Goal: Information Seeking & Learning: Check status

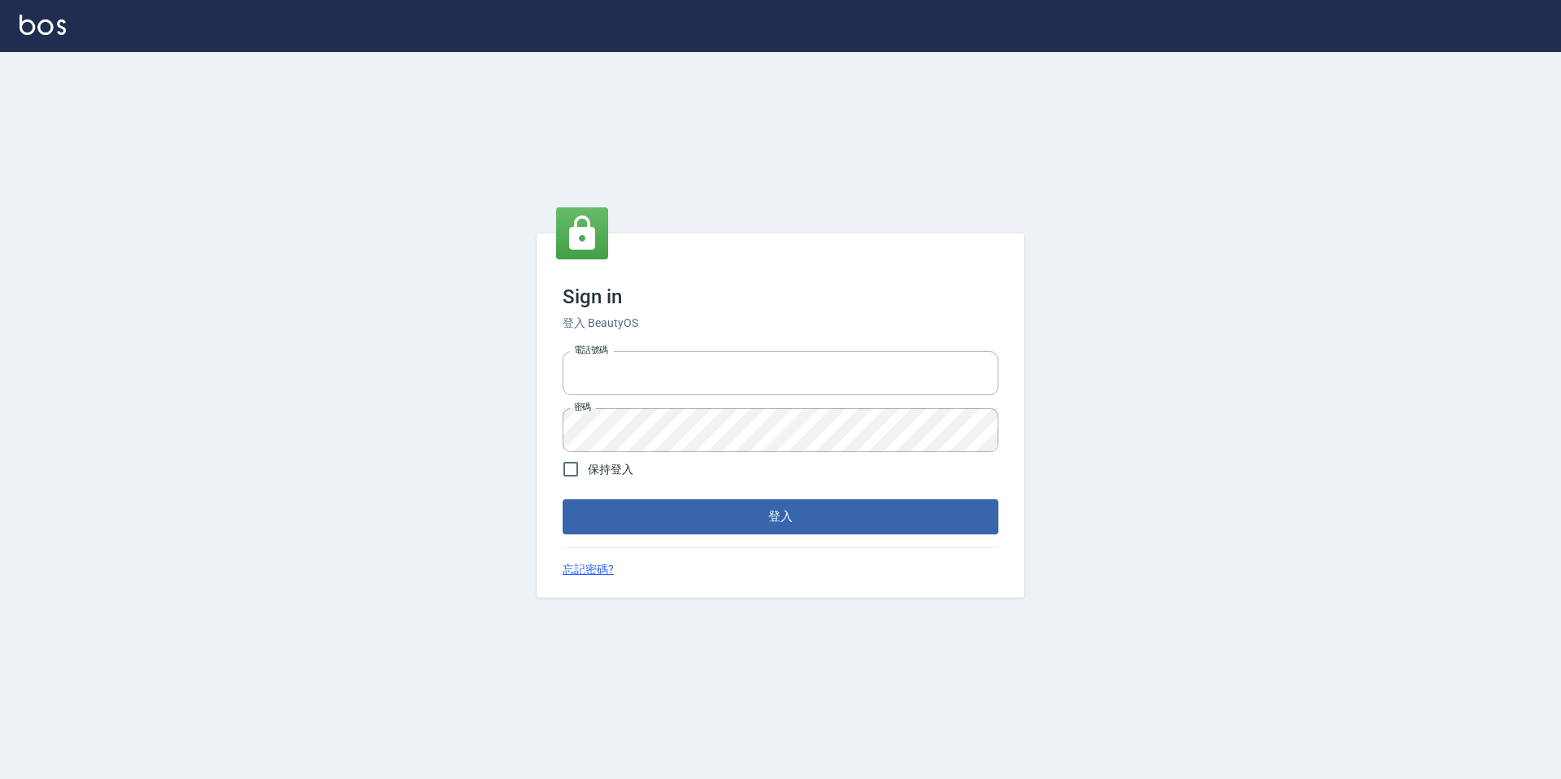
type input "devdev"
click at [827, 480] on form "電話號碼 devdev 電話號碼 密碼 密碼 保持登入 登入" at bounding box center [780, 439] width 436 height 189
click at [820, 509] on button "登入" at bounding box center [780, 516] width 436 height 34
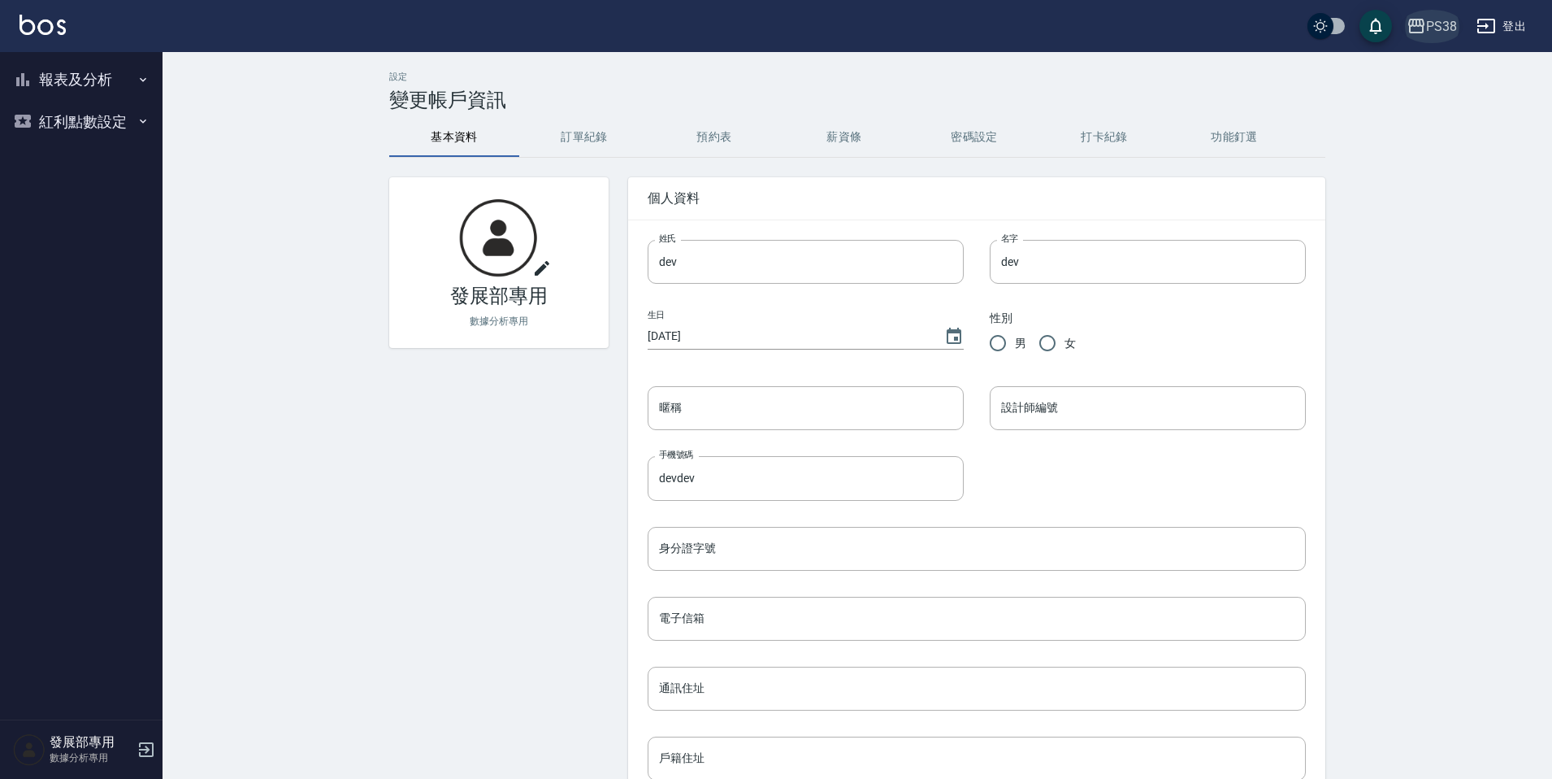
click at [1443, 36] on button "PS38" at bounding box center [1431, 26] width 63 height 33
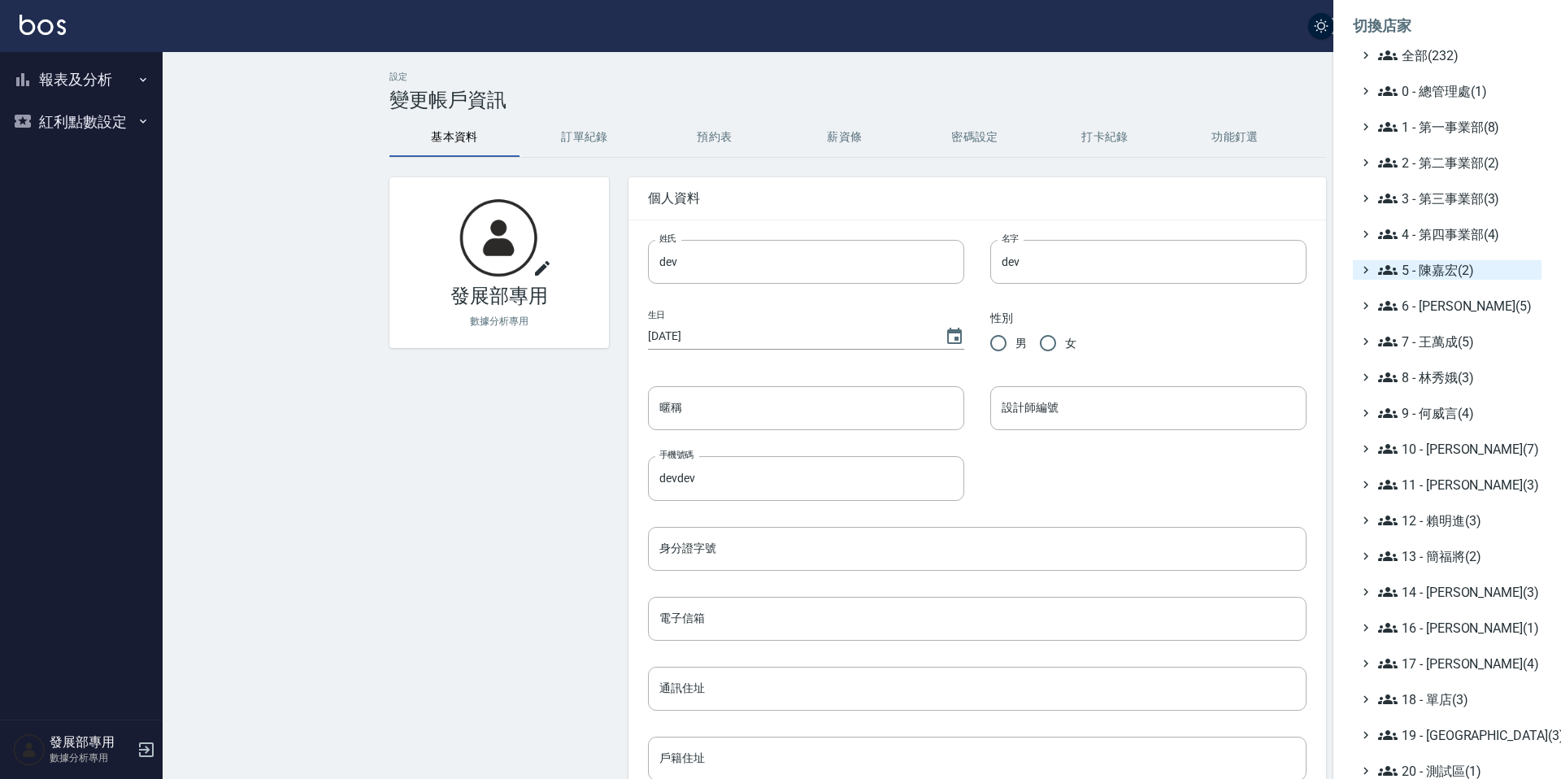
click at [1460, 278] on span "5 - 陳嘉宏(2)" at bounding box center [1456, 270] width 157 height 20
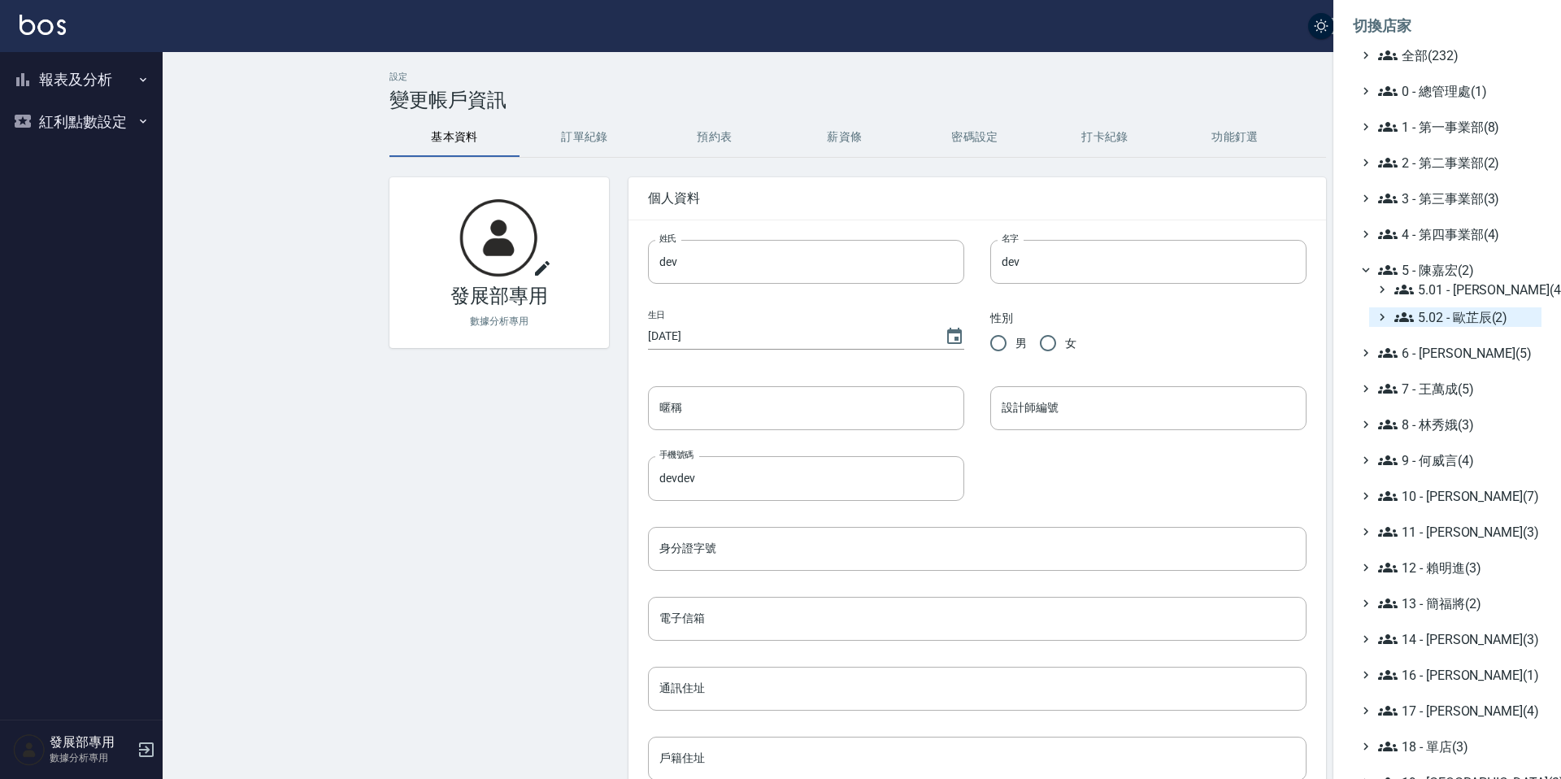
click at [1466, 325] on span "5.02 - 歐芷辰(2)" at bounding box center [1464, 317] width 141 height 20
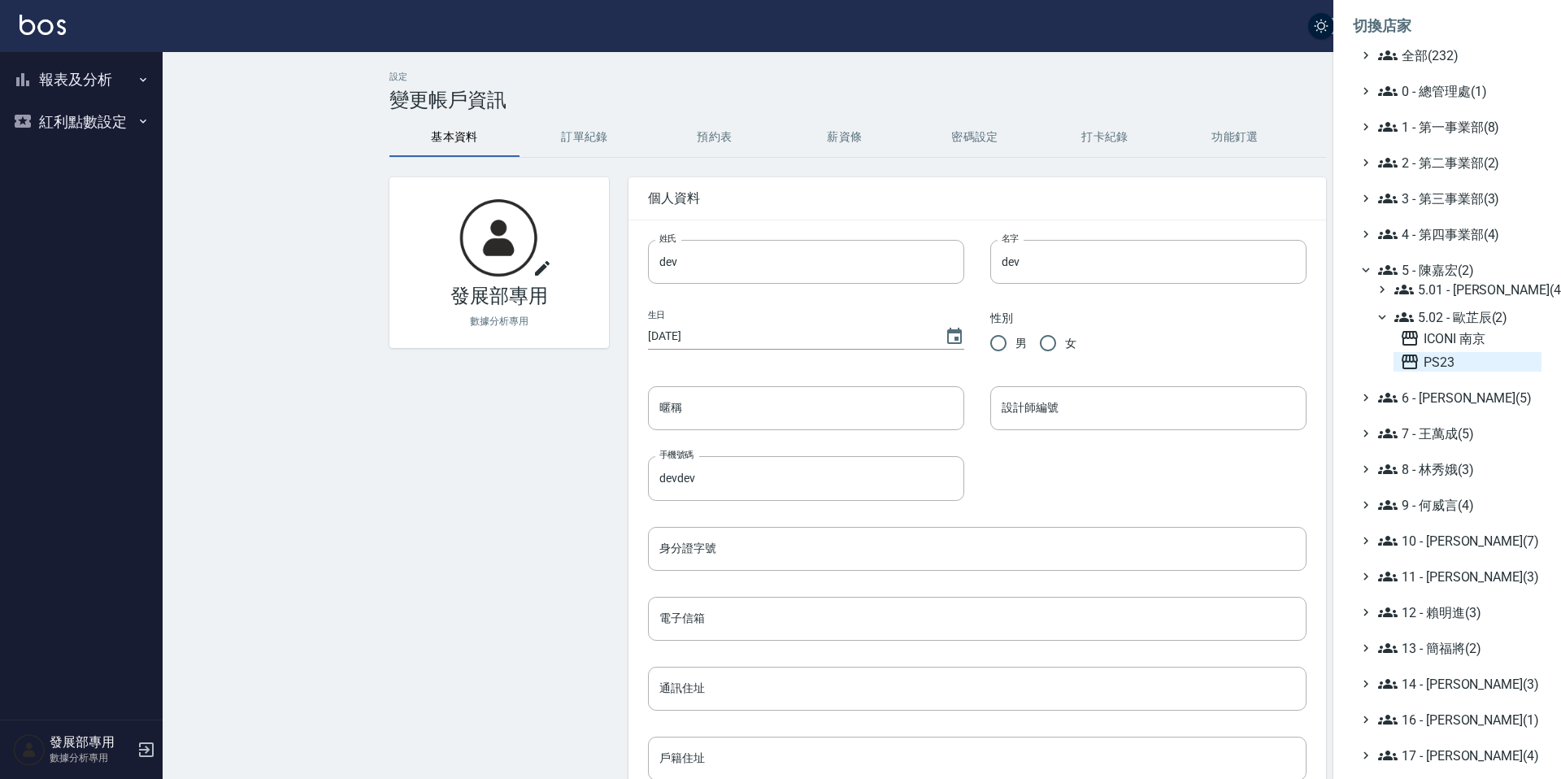
click at [1464, 353] on span "PS23" at bounding box center [1467, 362] width 135 height 20
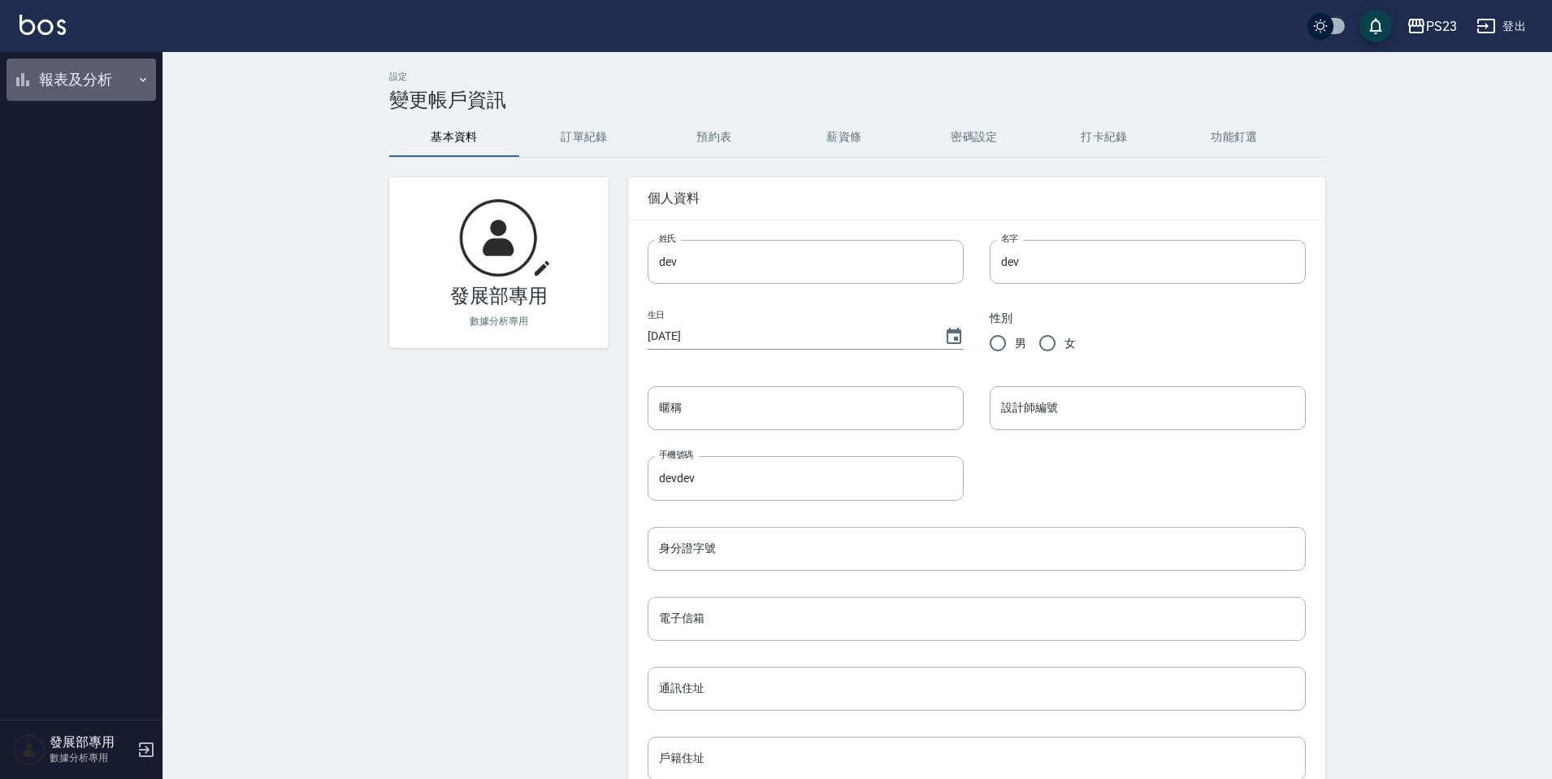
click at [144, 81] on icon "button" at bounding box center [143, 79] width 13 height 13
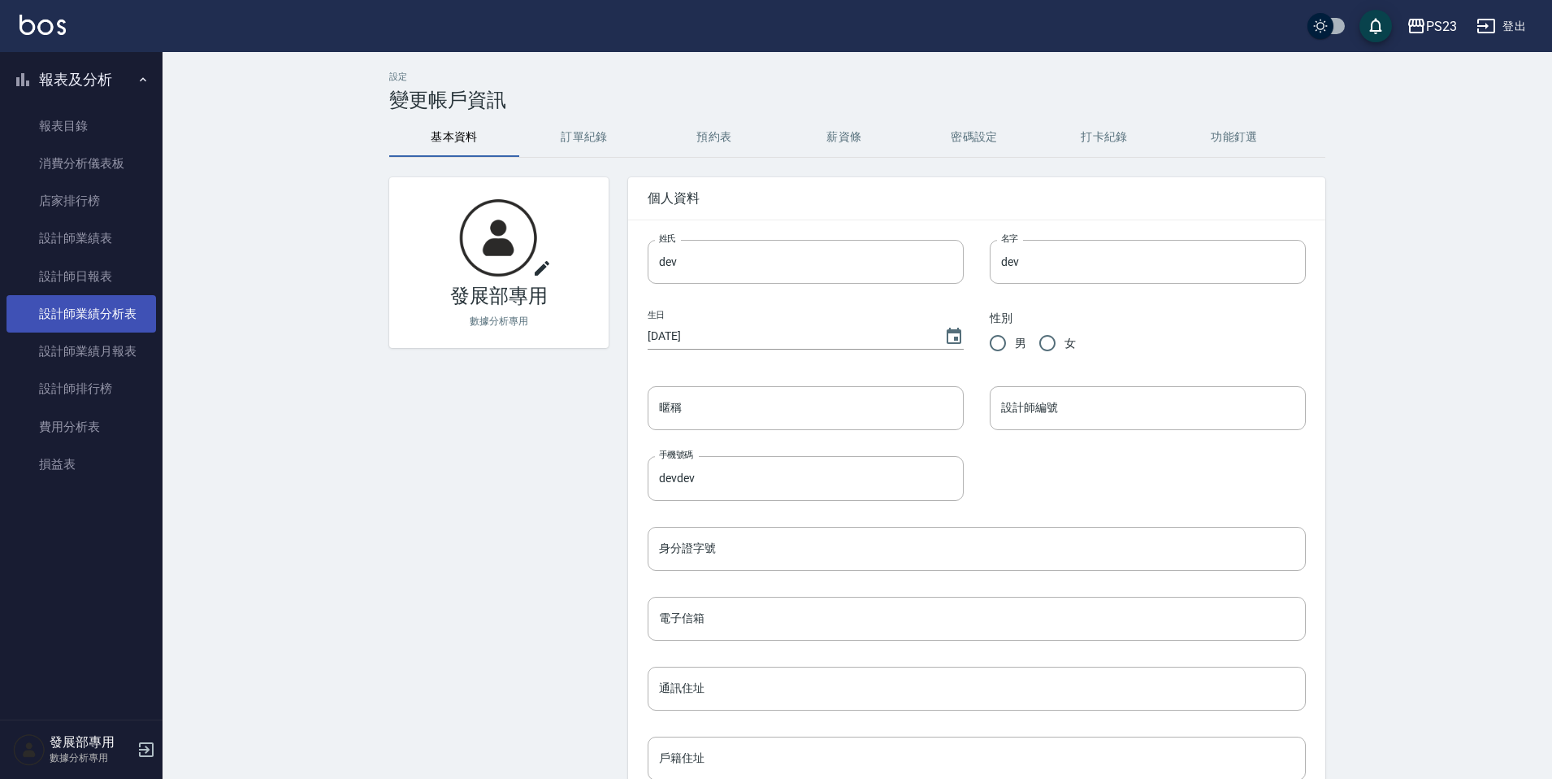
click at [113, 305] on link "設計師業績分析表" at bounding box center [82, 313] width 150 height 37
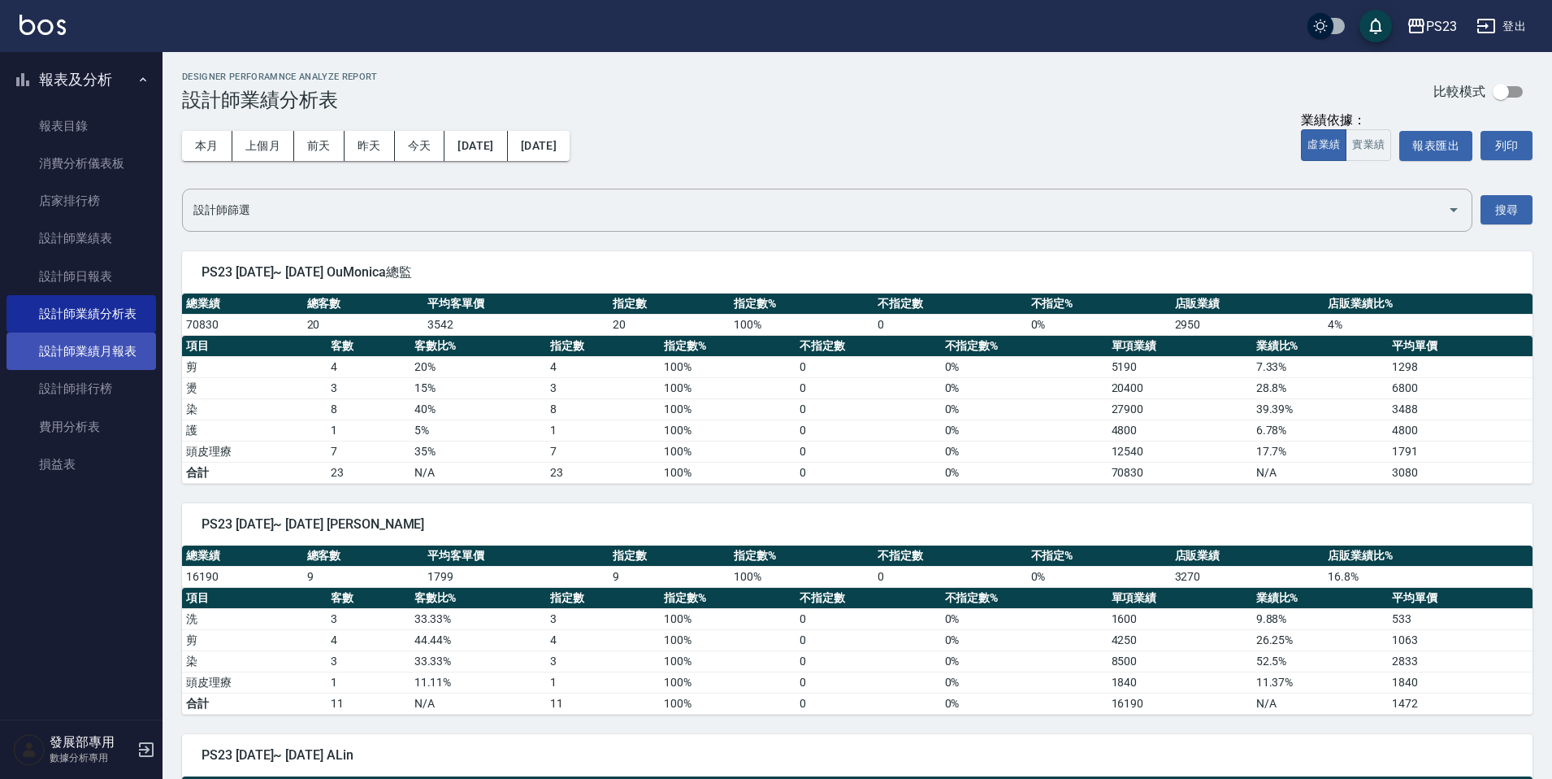
click at [117, 352] on link "設計師業績月報表" at bounding box center [82, 350] width 150 height 37
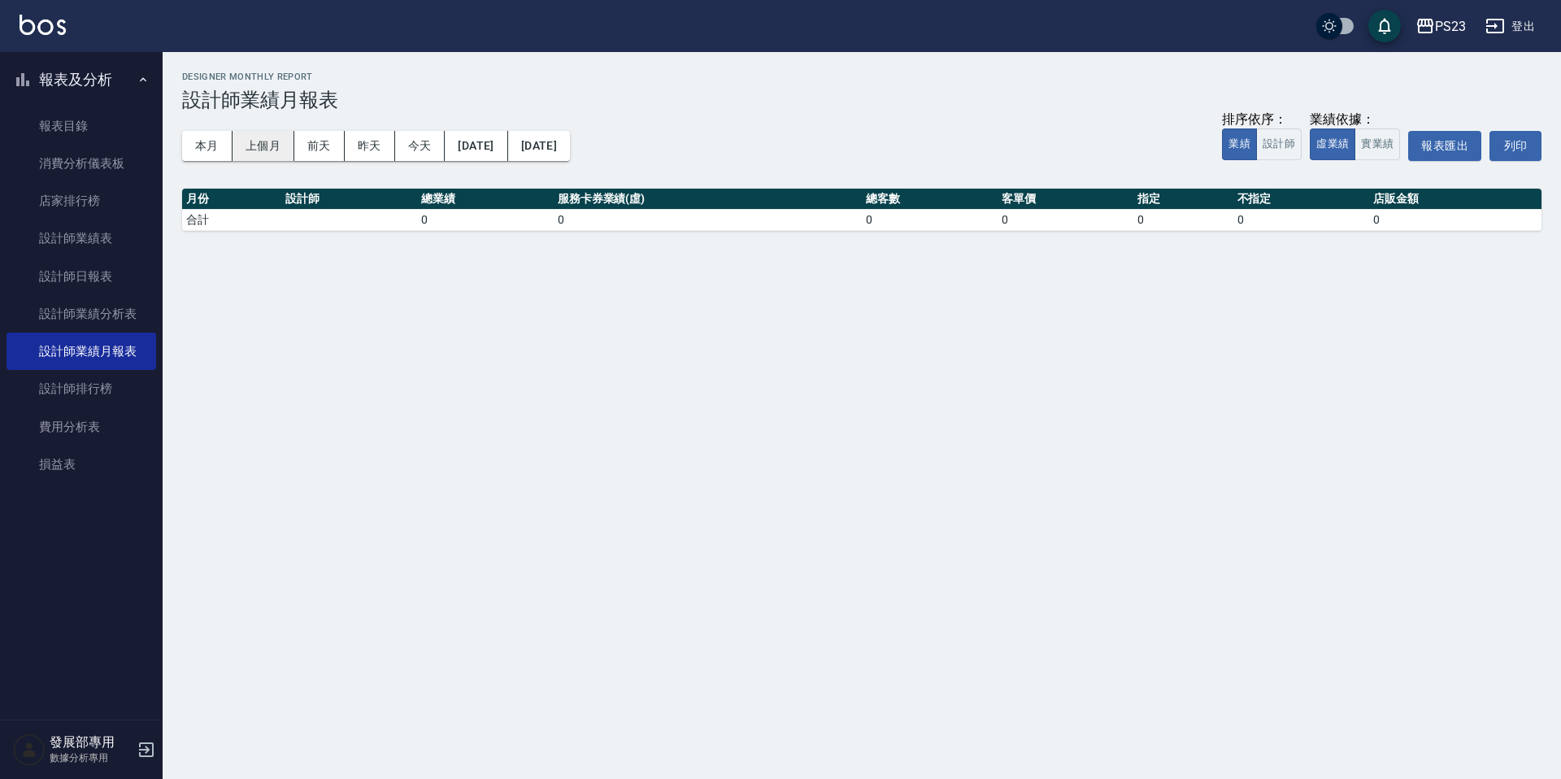
click at [260, 159] on button "上個月" at bounding box center [263, 146] width 62 height 30
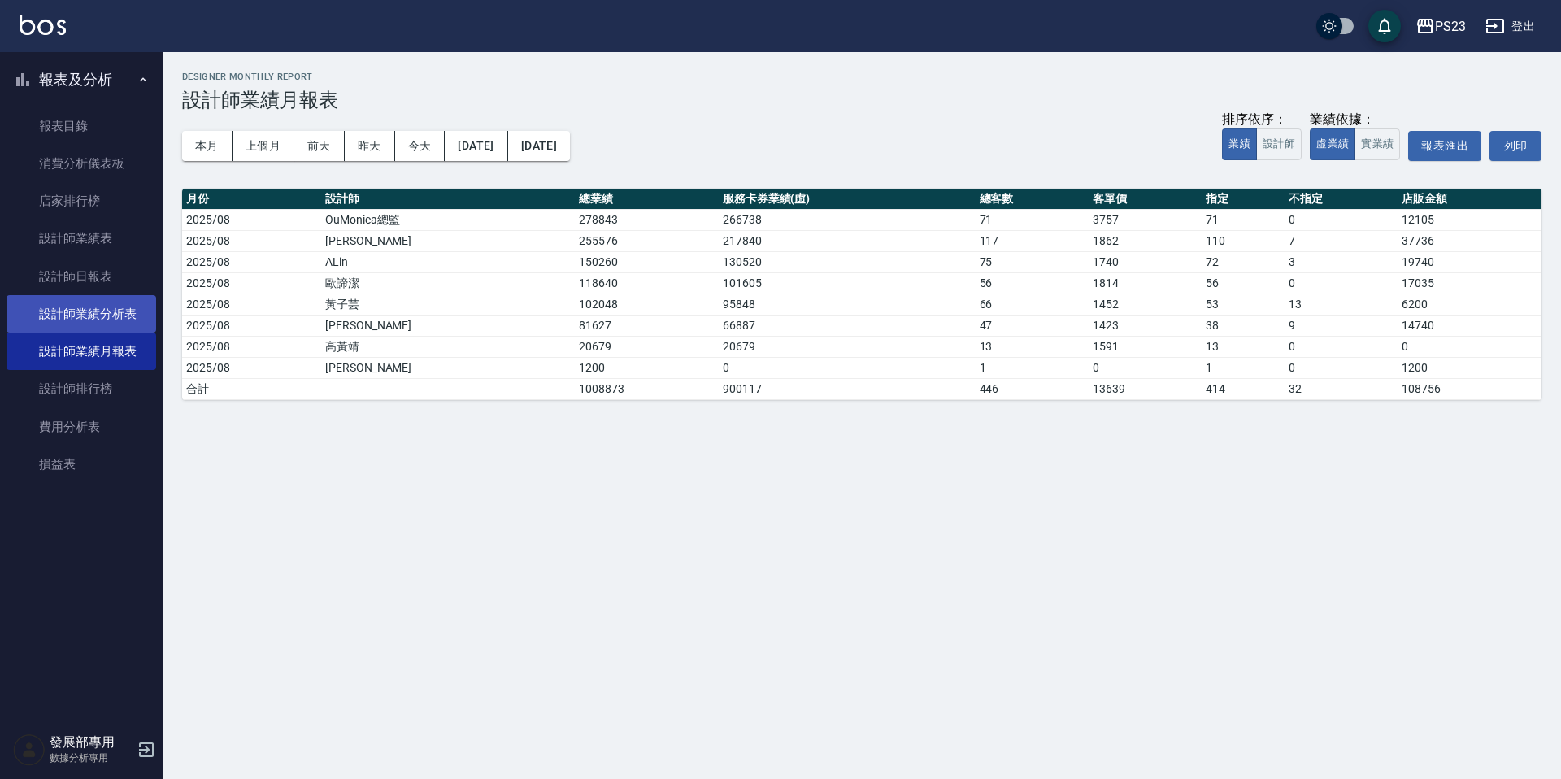
click at [124, 320] on link "設計師業績分析表" at bounding box center [82, 313] width 150 height 37
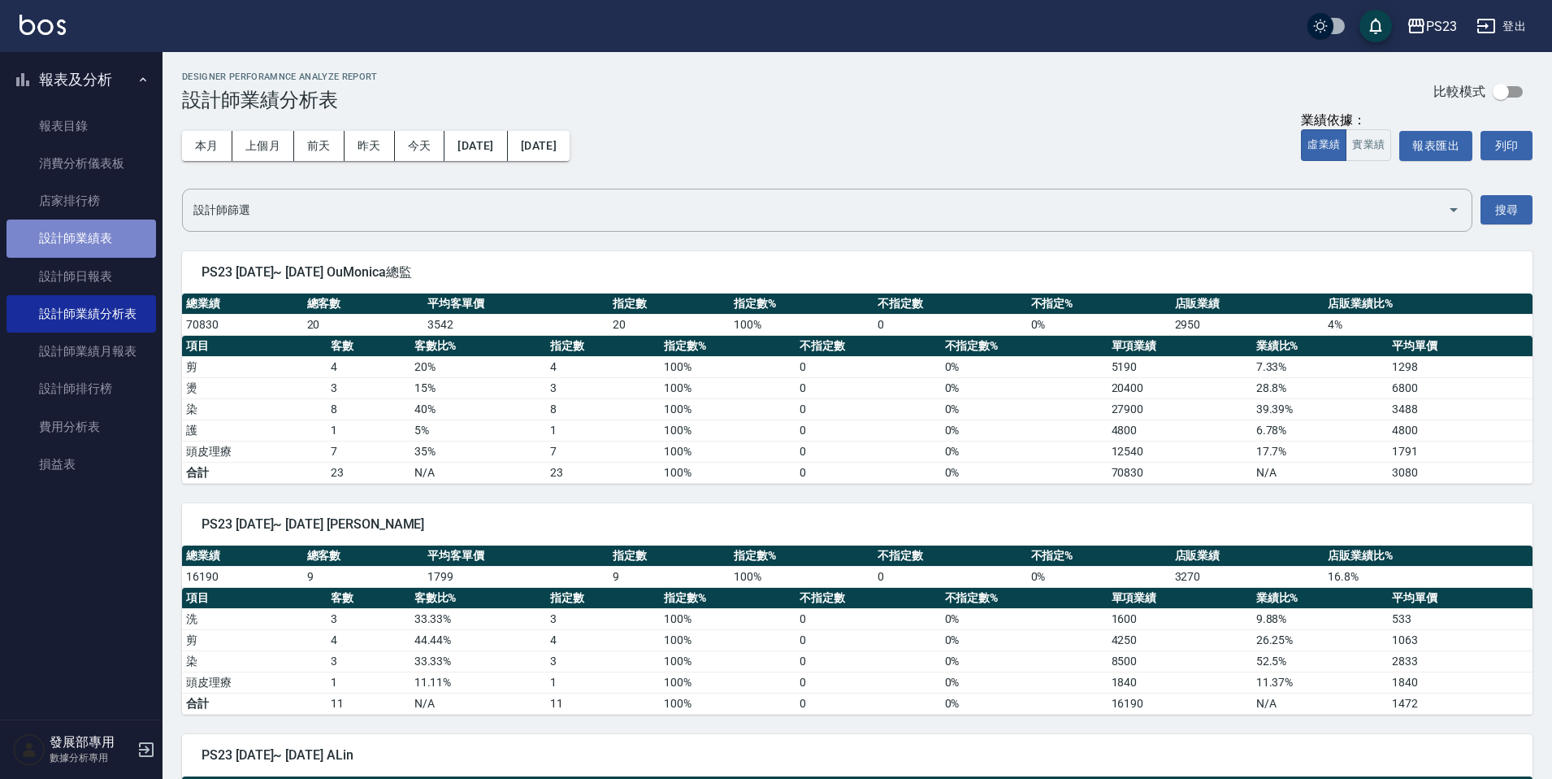
click at [114, 237] on link "設計師業績表" at bounding box center [82, 237] width 150 height 37
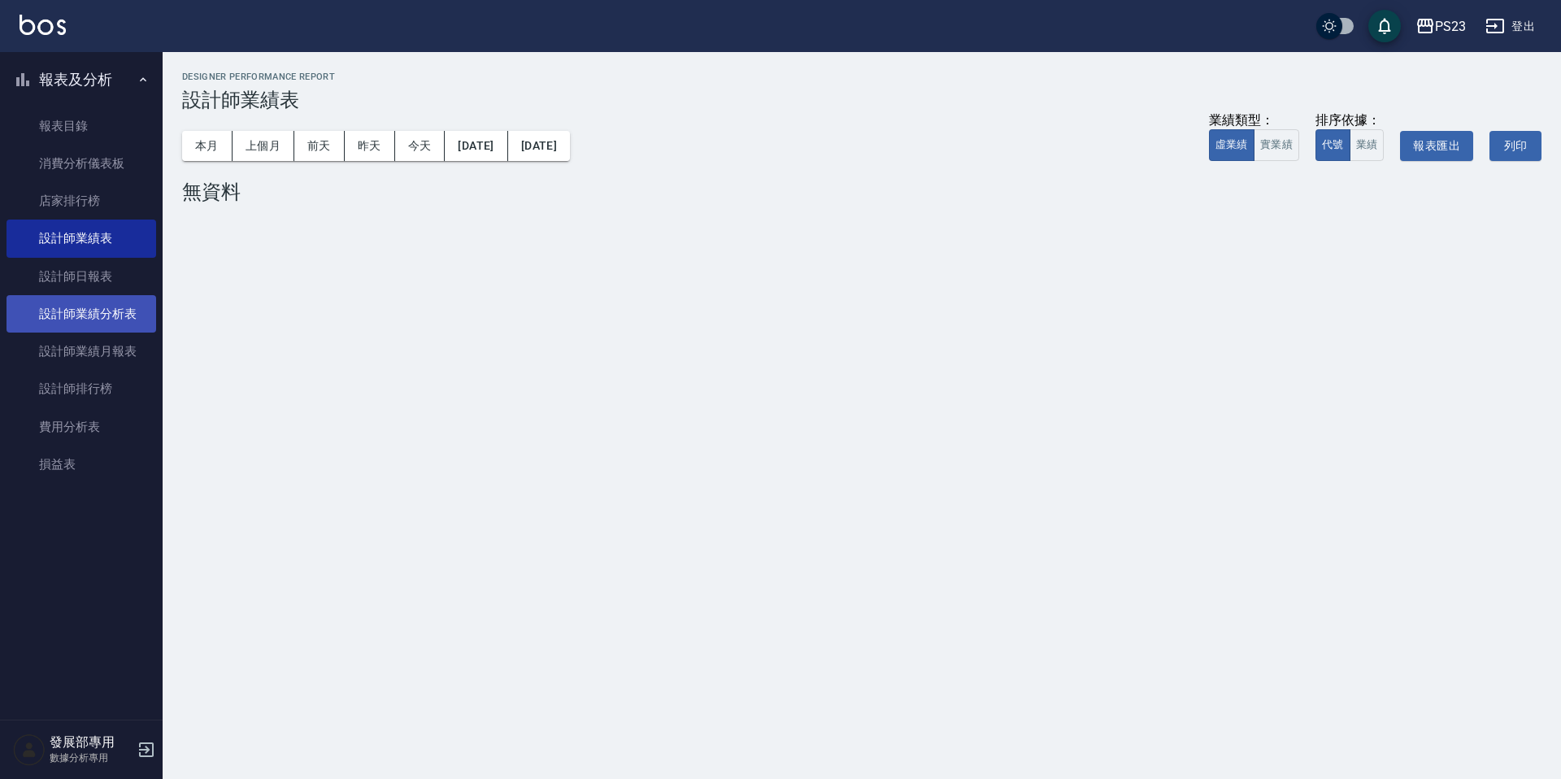
click at [112, 302] on link "設計師業績分析表" at bounding box center [82, 313] width 150 height 37
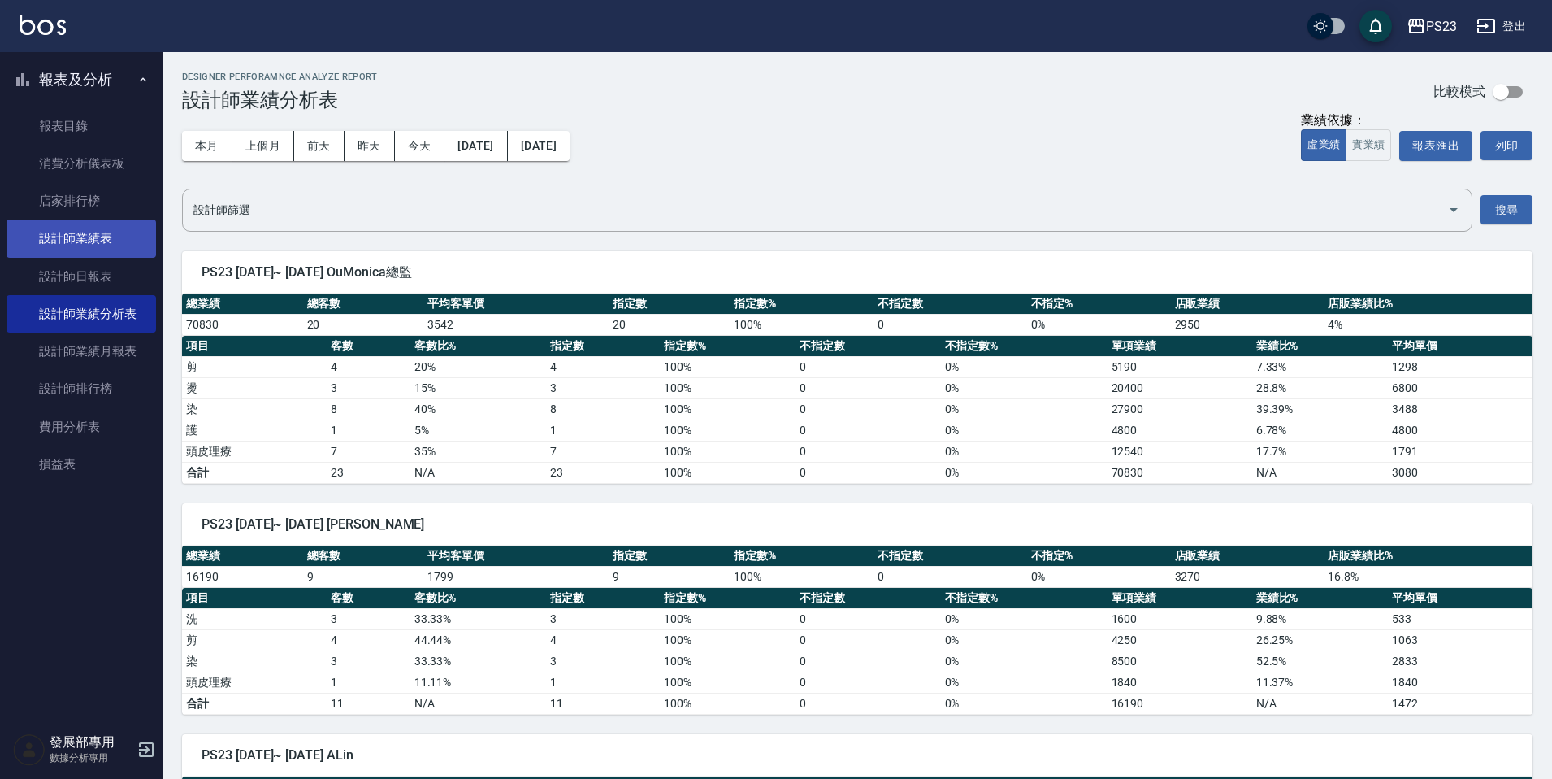
click at [106, 230] on link "設計師業績表" at bounding box center [82, 237] width 150 height 37
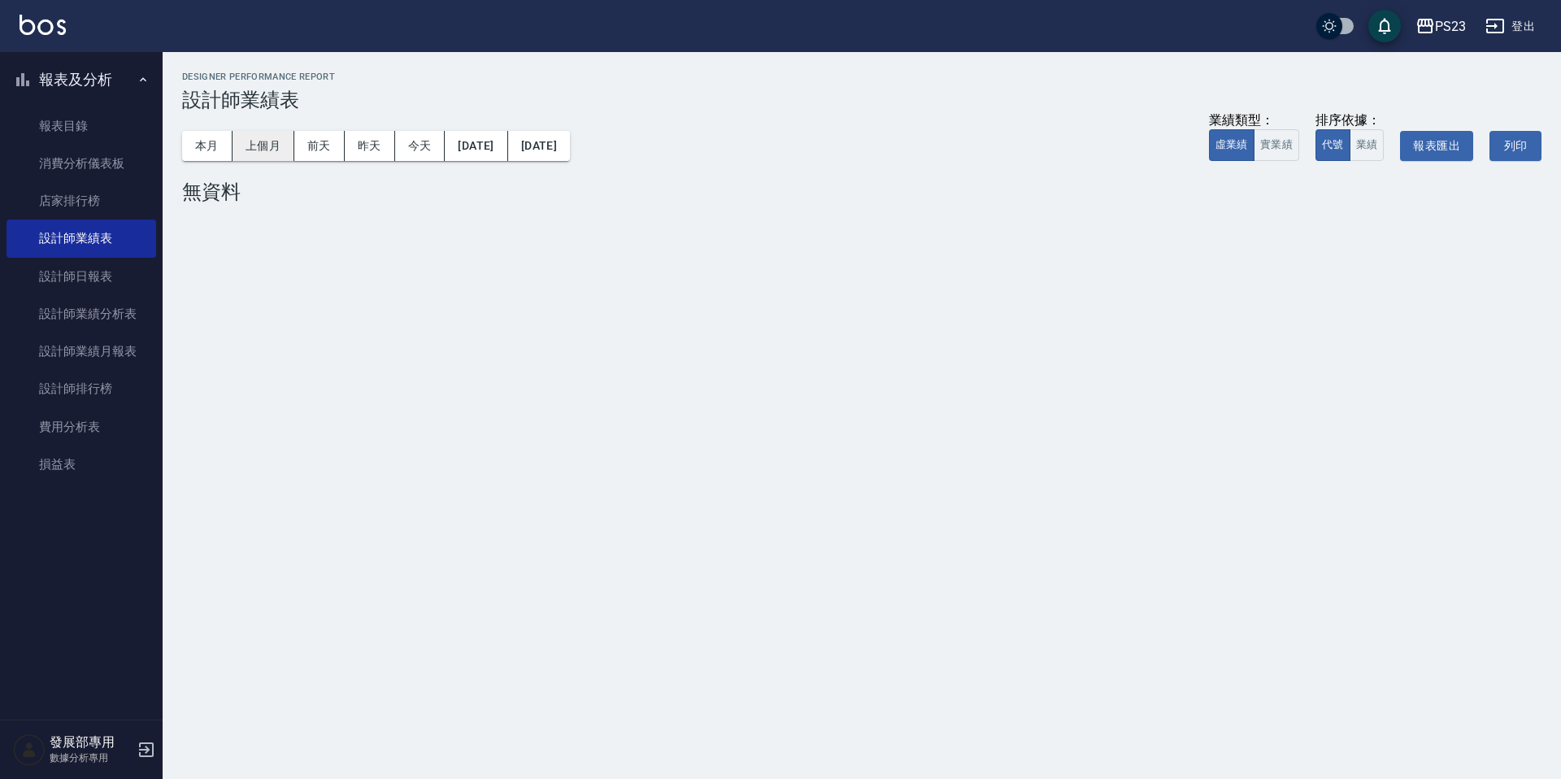
click at [265, 150] on button "上個月" at bounding box center [263, 146] width 62 height 30
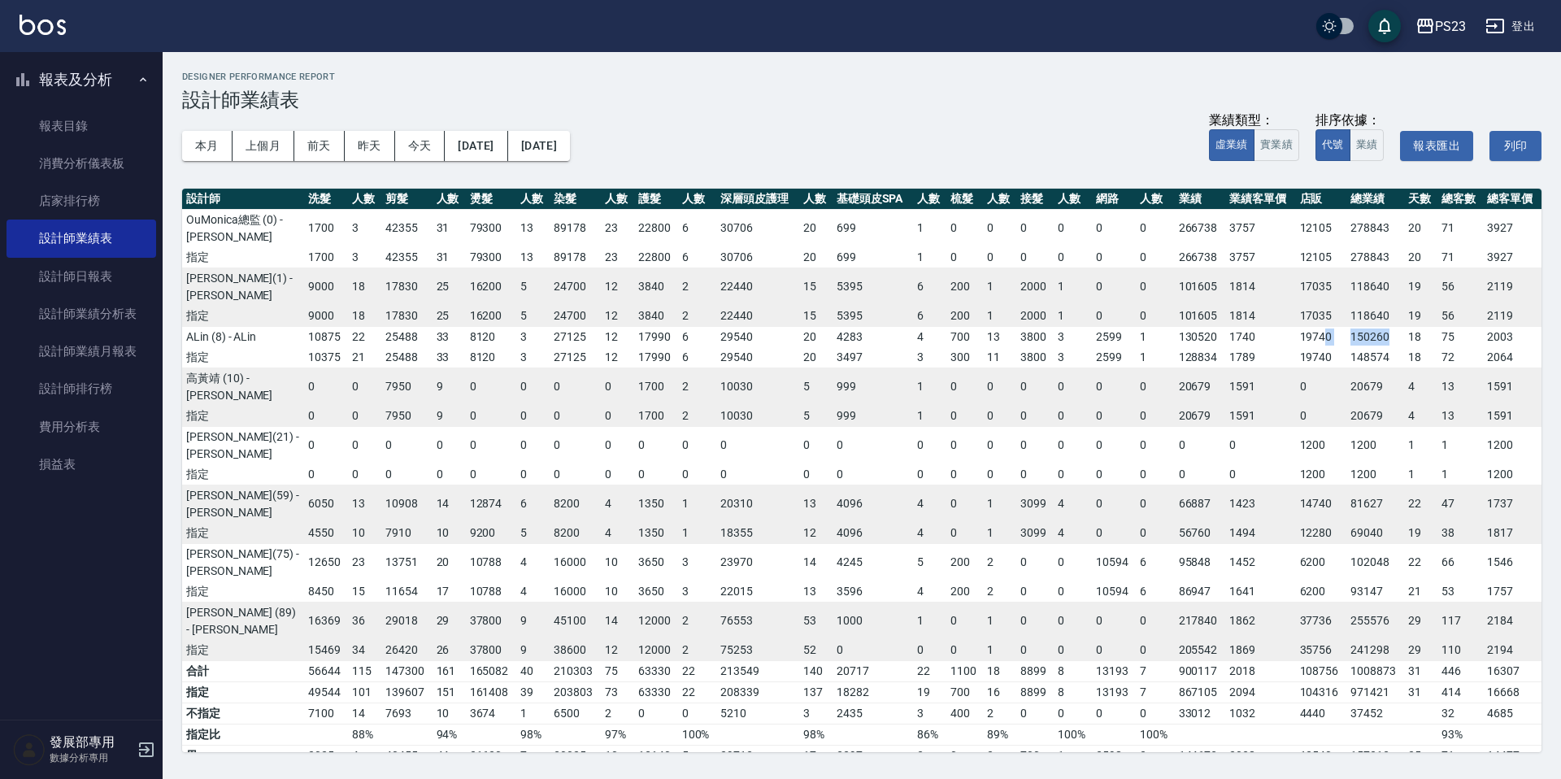
click at [1327, 326] on tr "ALin (8) - ALin 10875 22 25488 33 8120 3 27125 12 17990 6 29540 20 4283 4 700 1…" at bounding box center [861, 336] width 1359 height 21
drag, startPoint x: 1390, startPoint y: 486, endPoint x: 1351, endPoint y: 488, distance: 39.1
click at [1351, 543] on td "102048" at bounding box center [1375, 562] width 58 height 38
copy td "102048"
